Goal: Task Accomplishment & Management: Complete application form

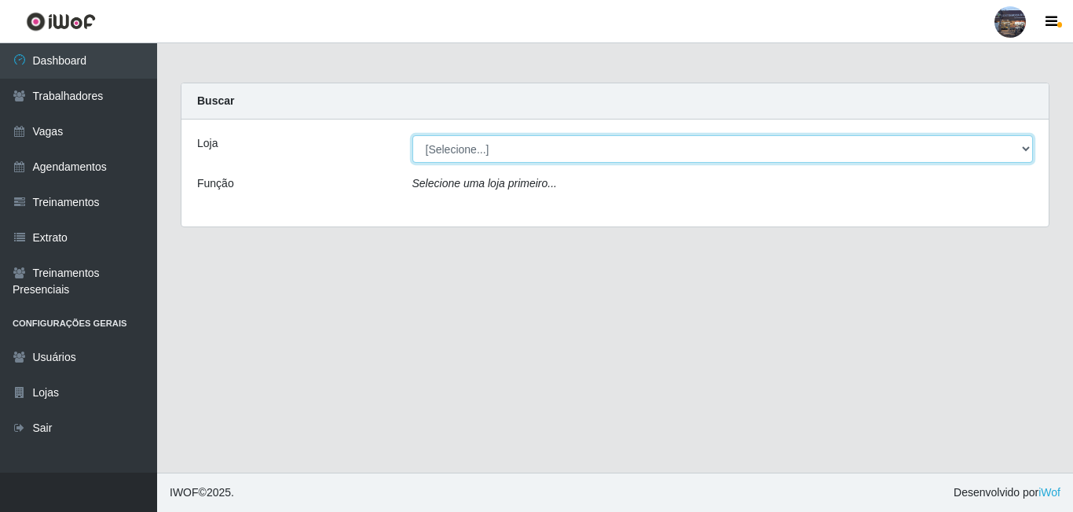
click at [460, 145] on select "[Selecione...] Gostinho da Roça" at bounding box center [724, 149] width 622 height 28
select select "303"
click at [413, 135] on select "[Selecione...] Gostinho da Roça" at bounding box center [724, 149] width 622 height 28
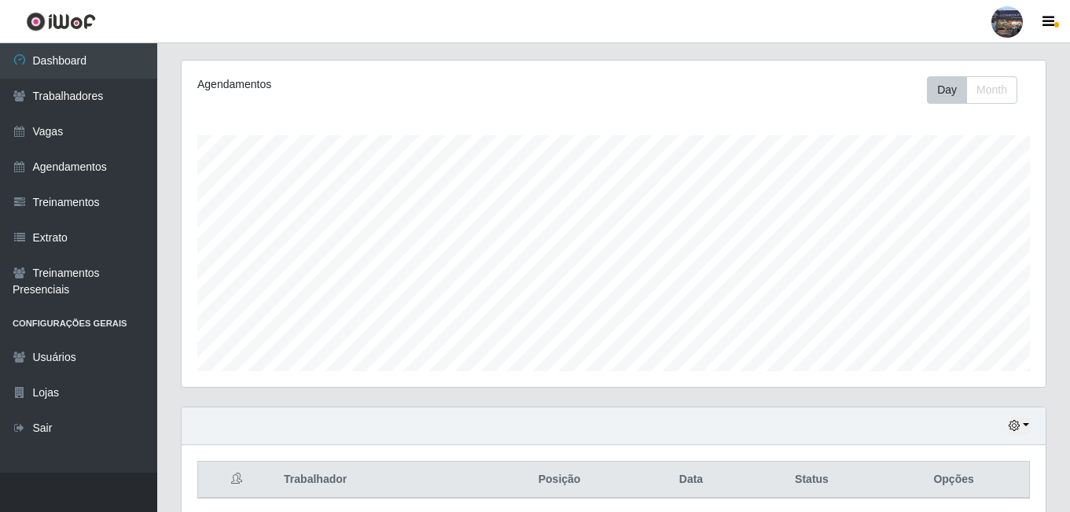
scroll to position [252, 0]
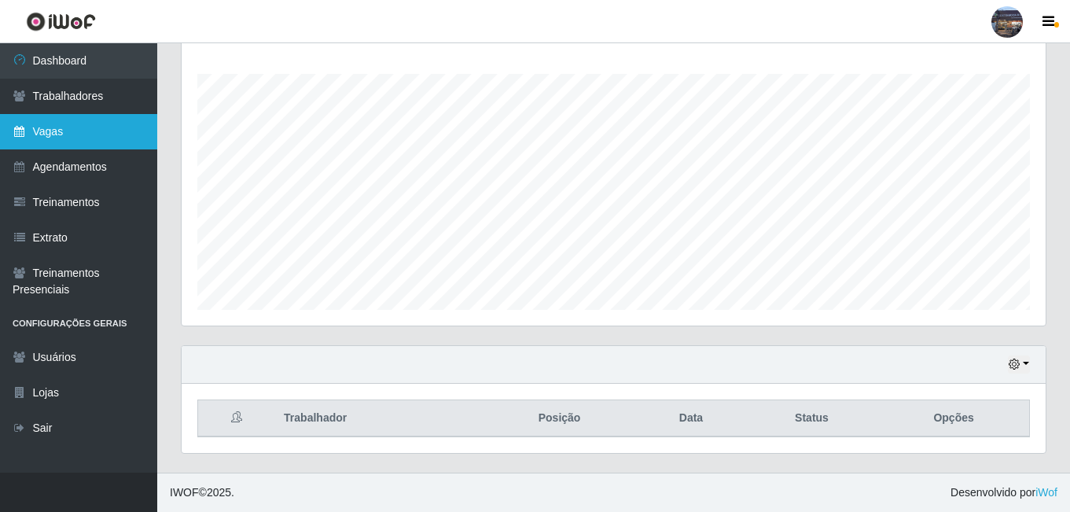
click at [86, 119] on link "Vagas" at bounding box center [78, 131] width 157 height 35
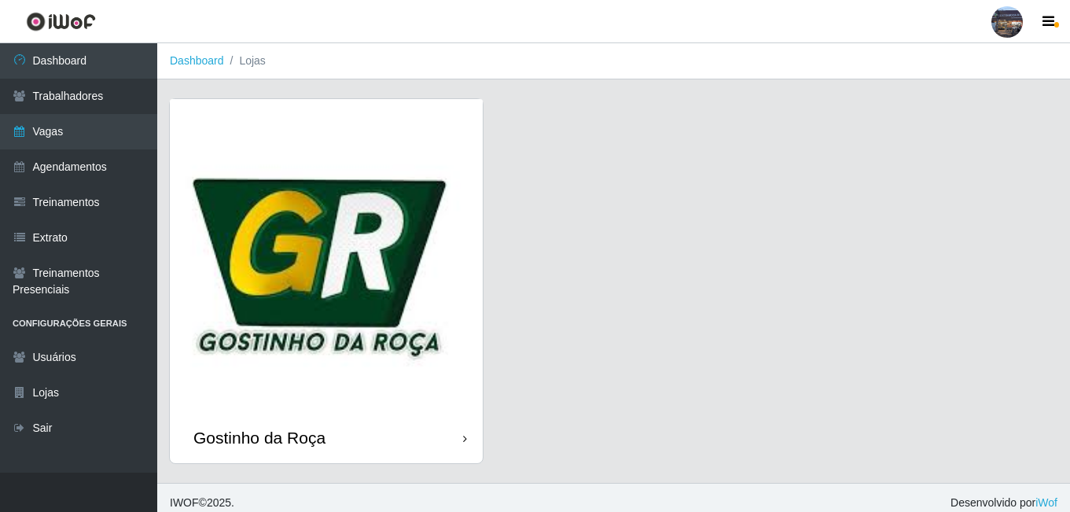
click at [292, 229] on img at bounding box center [326, 255] width 313 height 313
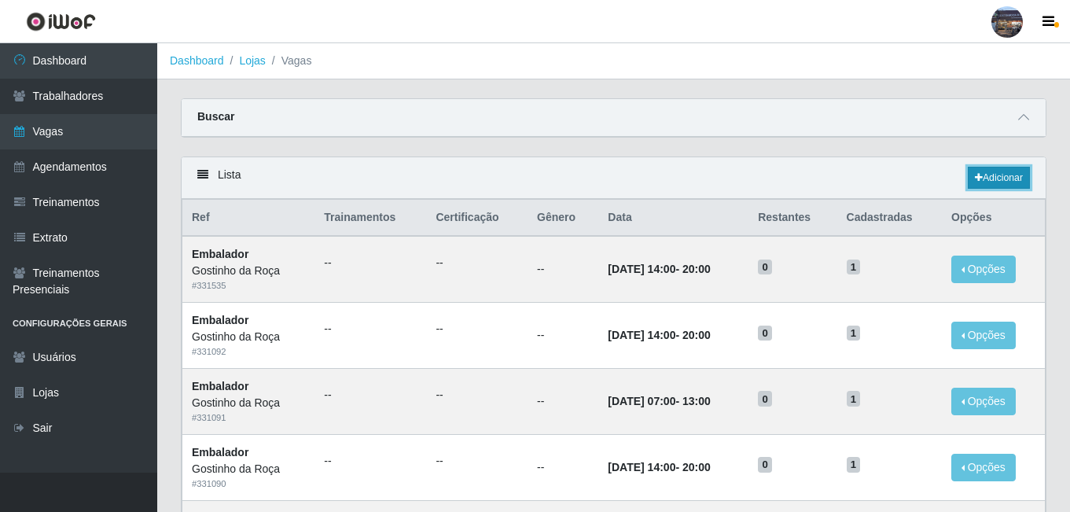
click at [994, 181] on link "Adicionar" at bounding box center [998, 178] width 62 height 22
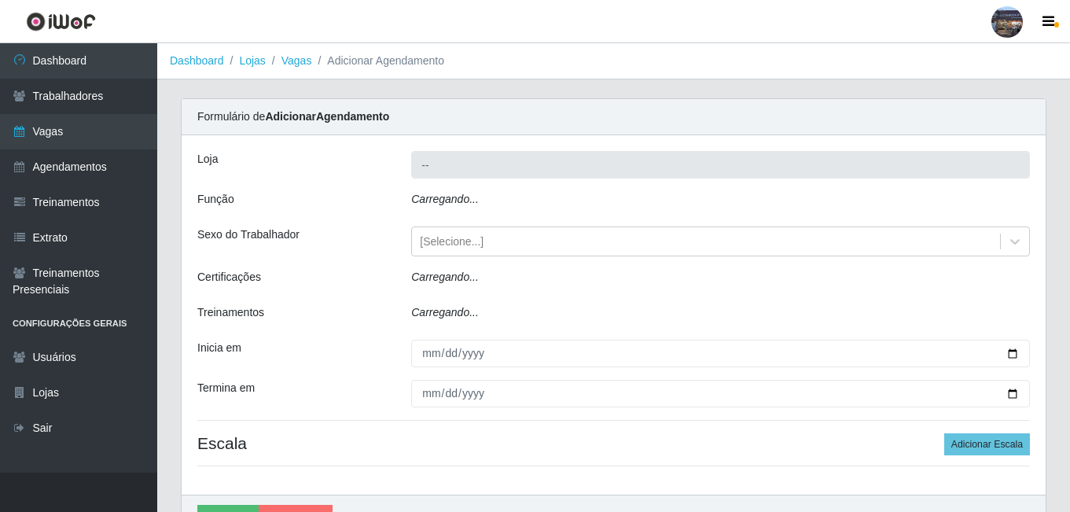
type input "Gostinho da Roça"
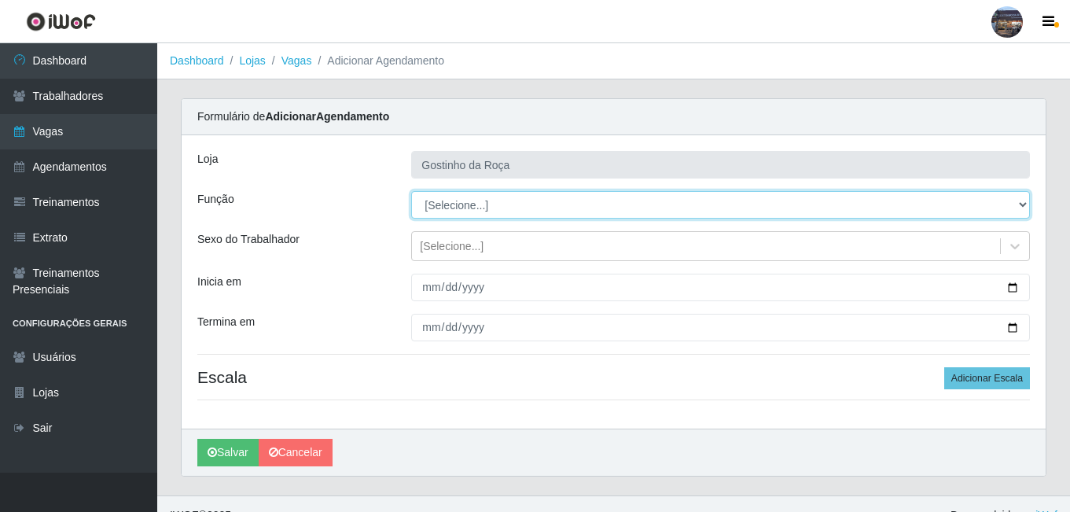
click at [454, 202] on select "[Selecione...] ASG ASG + ASG ++ Embalador Embalador + Embalador ++ Operador de …" at bounding box center [720, 205] width 618 height 28
select select "1"
click at [411, 191] on select "[Selecione...] ASG ASG + ASG ++ Embalador Embalador + Embalador ++ Operador de …" at bounding box center [720, 205] width 618 height 28
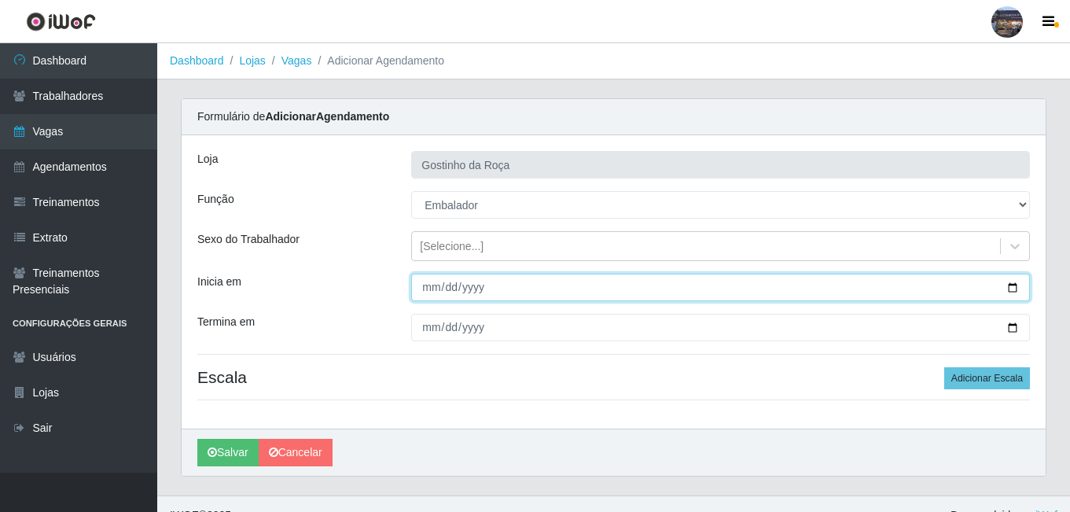
click at [1011, 292] on input "Inicia em" at bounding box center [720, 287] width 618 height 28
type input "[DATE]"
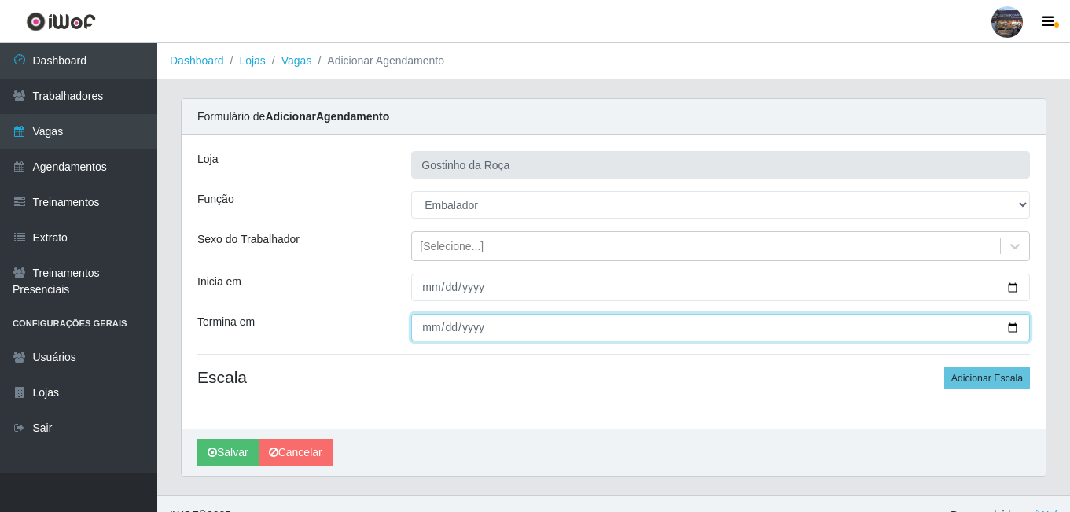
click at [1007, 325] on input "Termina em" at bounding box center [720, 328] width 618 height 28
type input "[DATE]"
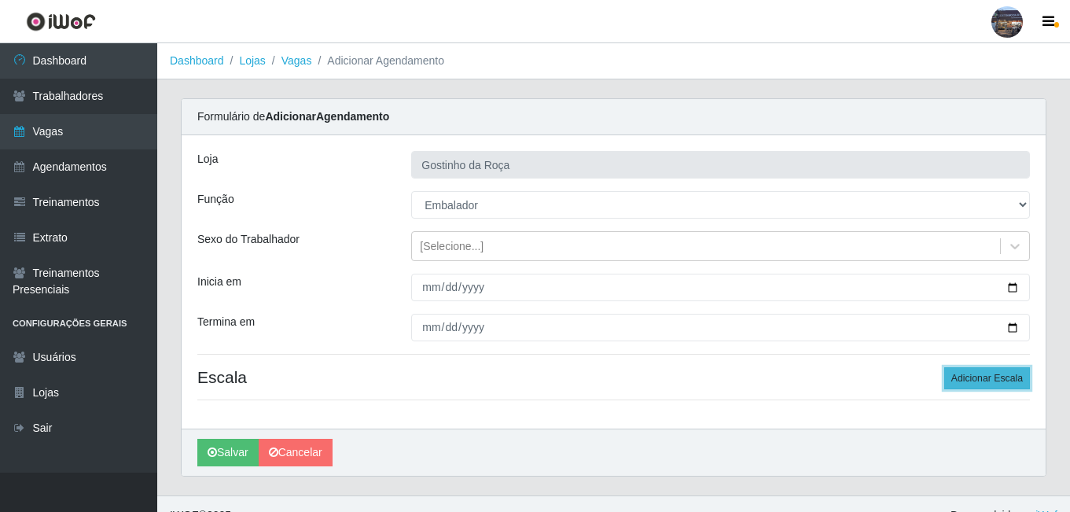
click at [992, 372] on button "Adicionar Escala" at bounding box center [987, 378] width 86 height 22
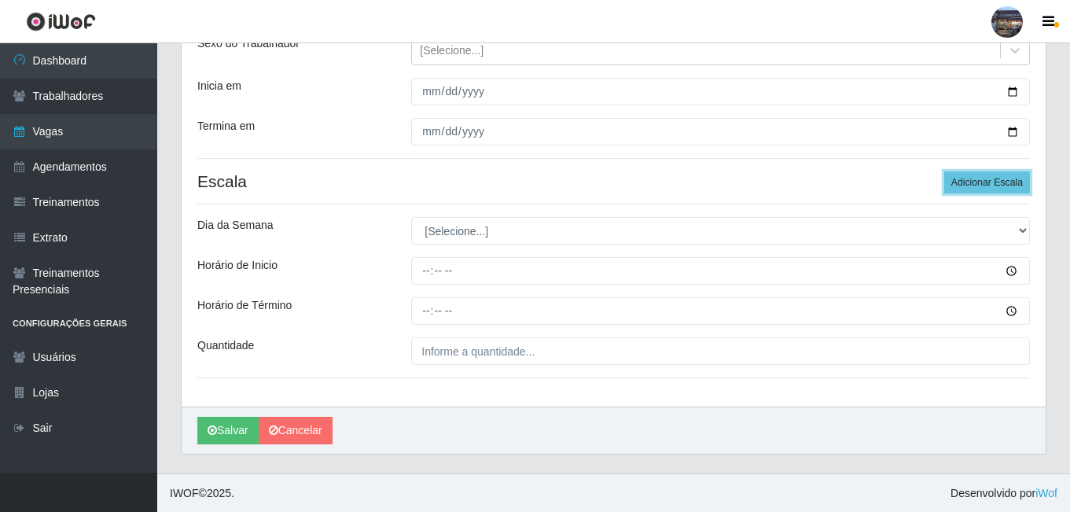
scroll to position [196, 0]
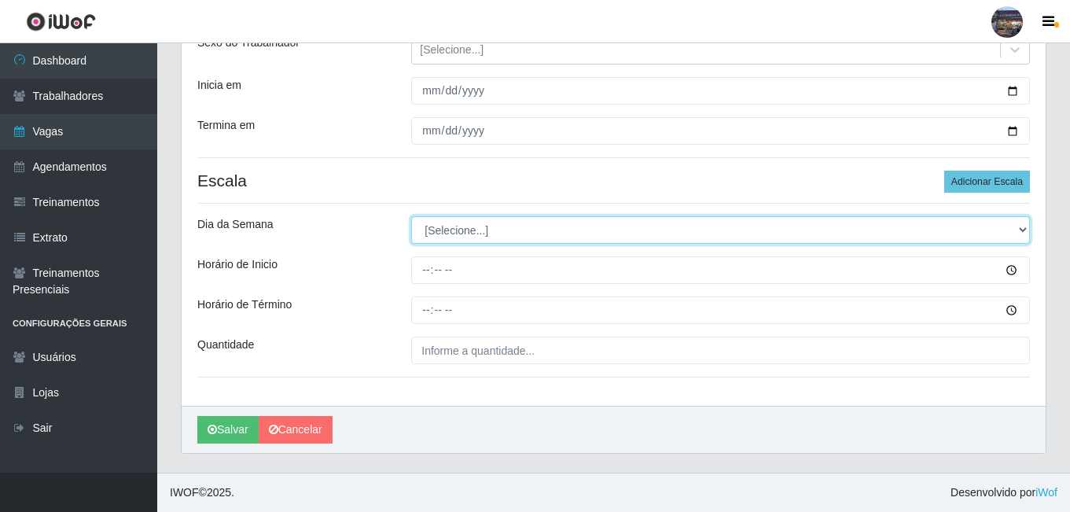
click at [512, 236] on select "[Selecione...] Segunda Terça Quarta Quinta Sexta Sábado Domingo" at bounding box center [720, 230] width 618 height 28
click at [450, 229] on select "[Selecione...] Segunda Terça Quarta Quinta Sexta Sábado Domingo" at bounding box center [720, 230] width 618 height 28
select select "3"
click at [411, 216] on select "[Selecione...] Segunda Terça Quarta Quinta Sexta Sábado Domingo" at bounding box center [720, 230] width 618 height 28
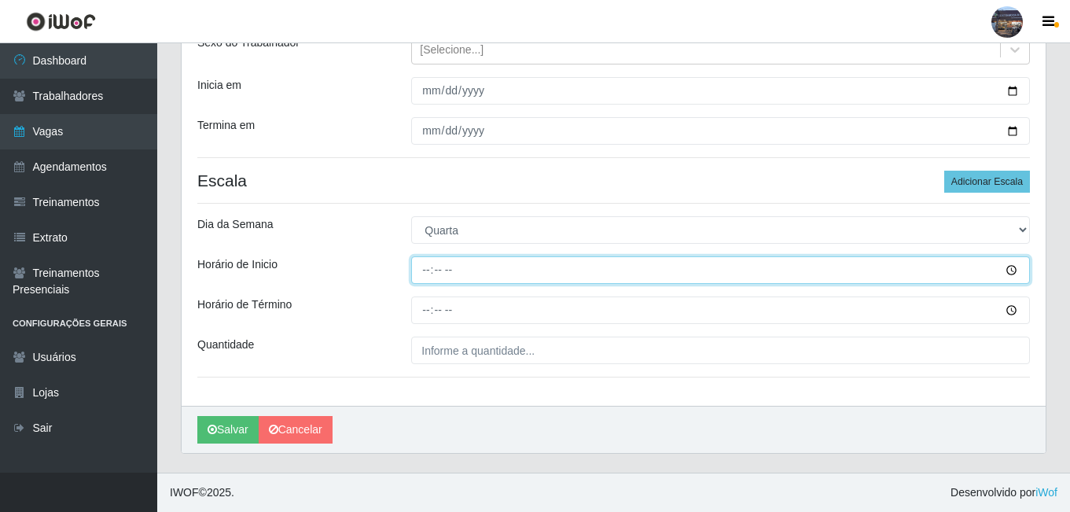
click at [427, 270] on input "Horário de Inicio" at bounding box center [720, 270] width 618 height 28
type input "07:00"
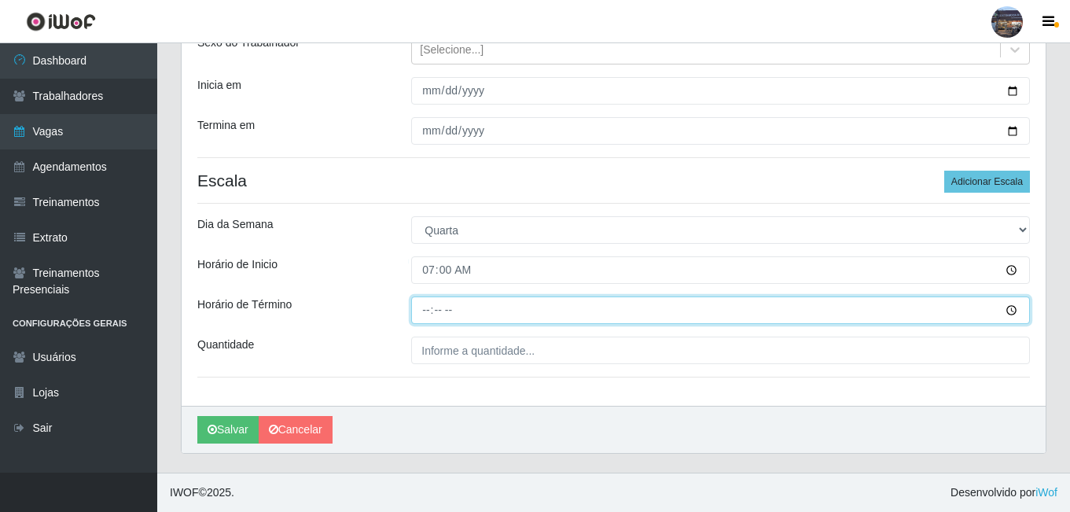
click at [434, 310] on input "Horário de Término" at bounding box center [720, 310] width 618 height 28
type input "13:00"
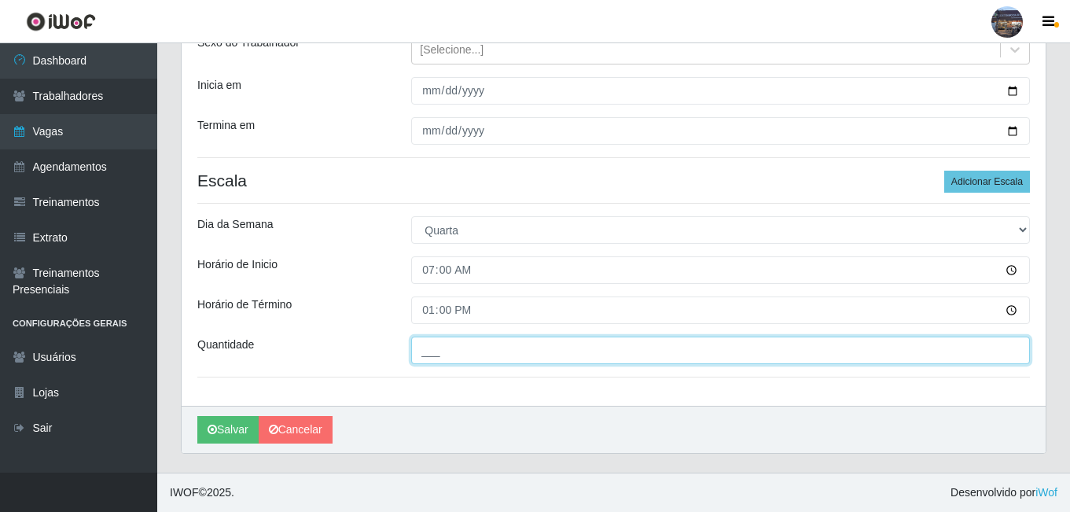
click at [462, 364] on input "___" at bounding box center [720, 350] width 618 height 28
type input "1__"
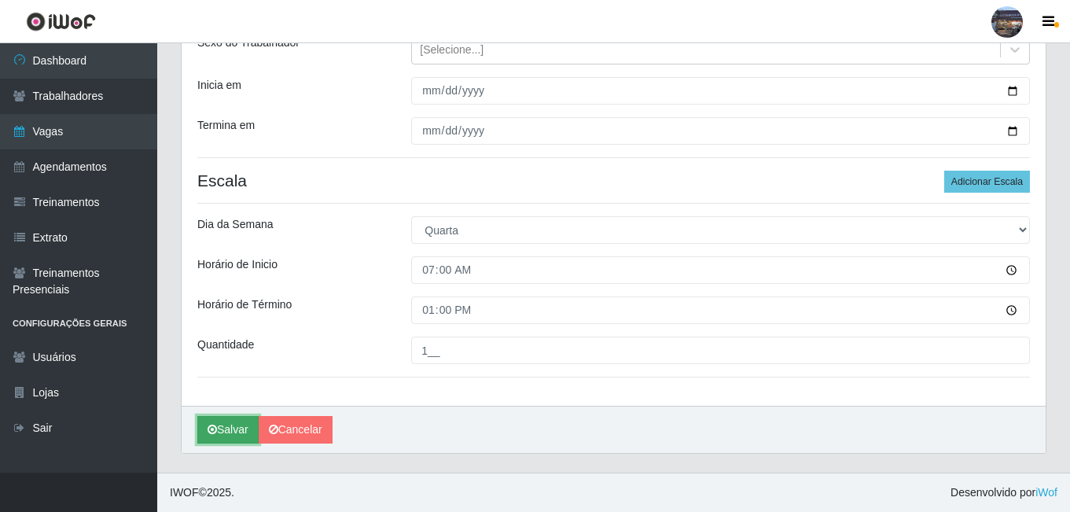
click at [239, 431] on button "Salvar" at bounding box center [227, 430] width 61 height 28
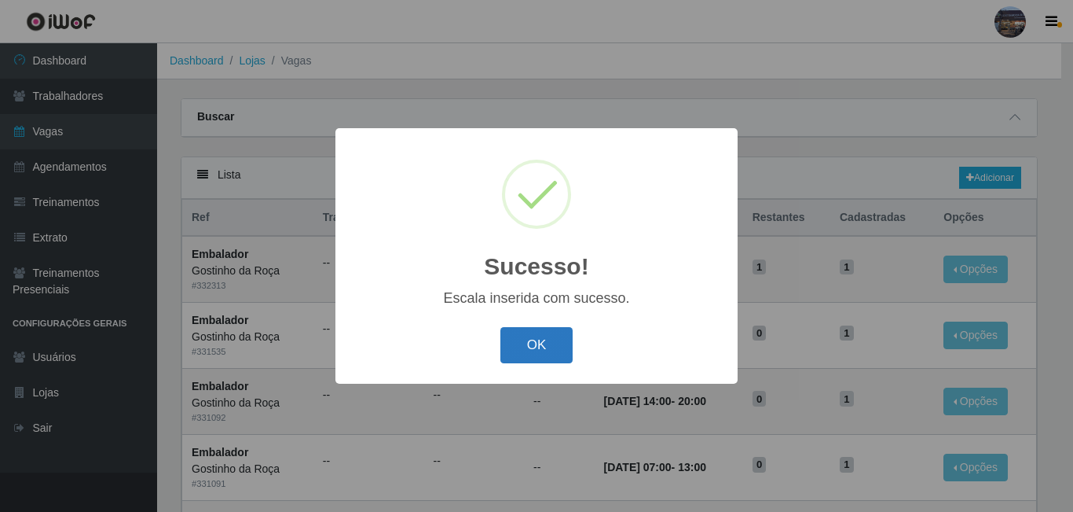
click at [534, 354] on button "OK" at bounding box center [537, 345] width 73 height 37
